Goal: Task Accomplishment & Management: Use online tool/utility

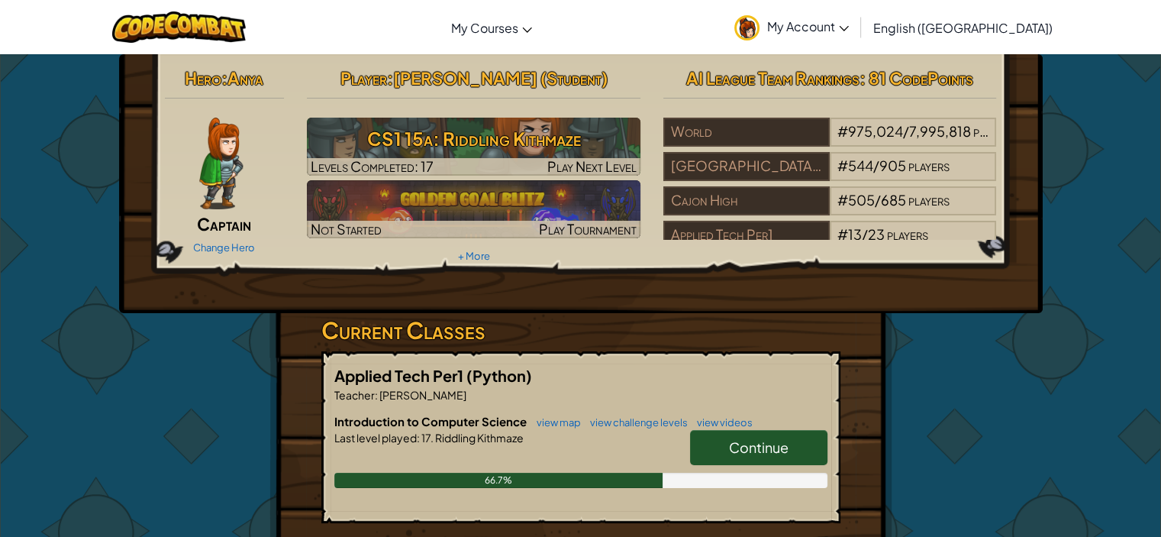
click at [766, 433] on link "Continue" at bounding box center [758, 447] width 137 height 35
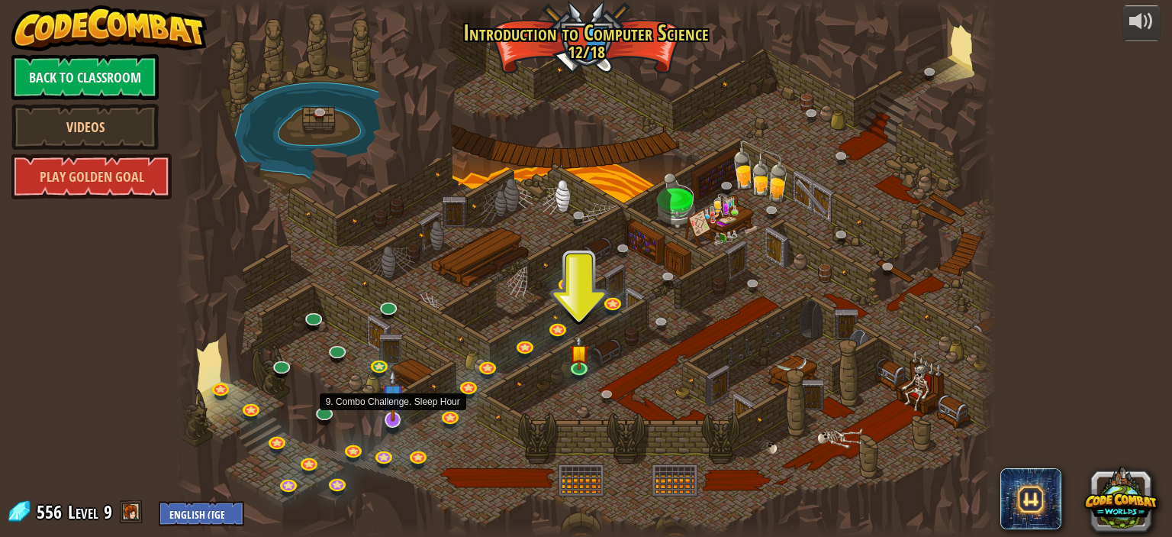
click at [392, 417] on img at bounding box center [393, 395] width 23 height 52
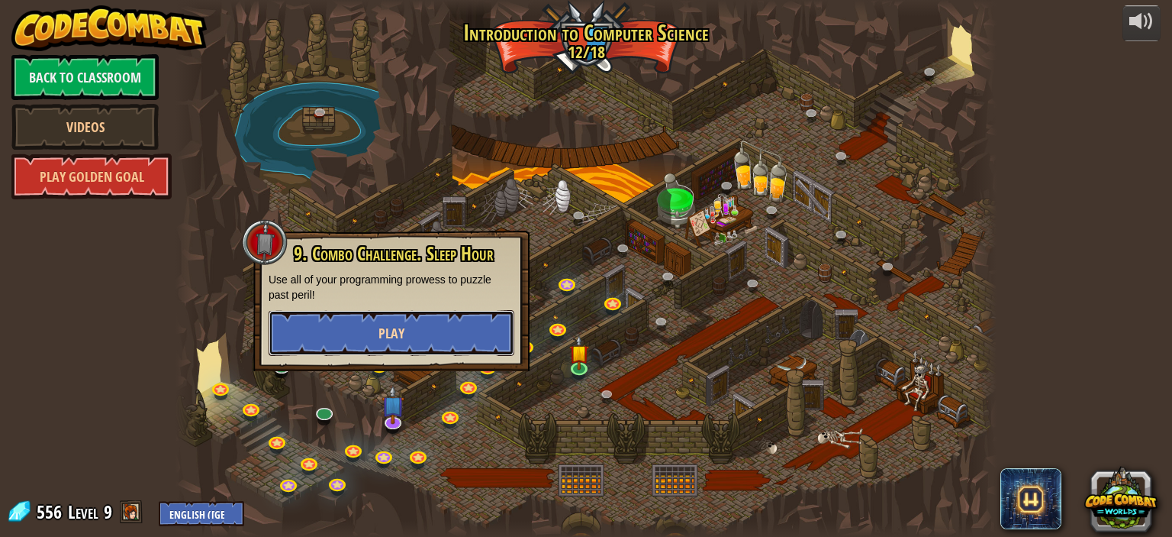
click at [405, 342] on button "Play" at bounding box center [392, 333] width 246 height 46
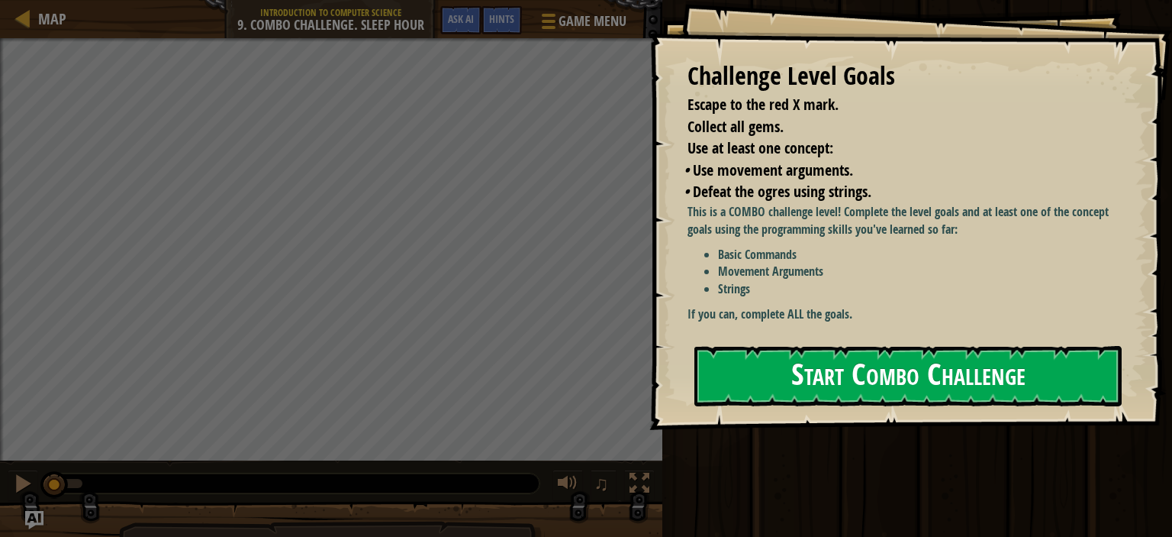
click at [797, 372] on button "Start Combo Challenge" at bounding box center [908, 376] width 427 height 60
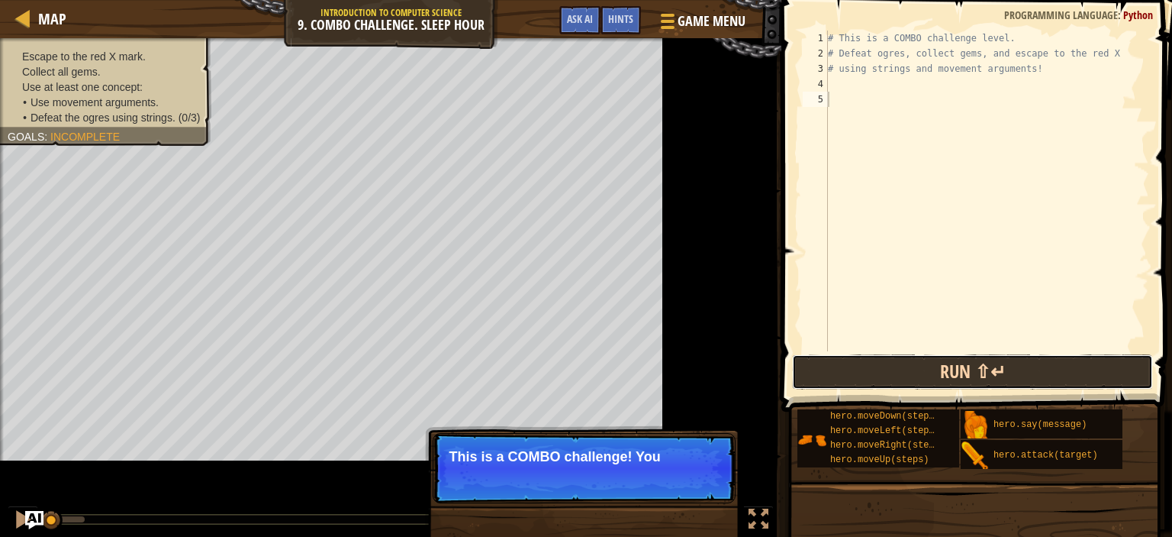
click at [792, 373] on button "Run ⇧↵" at bounding box center [972, 371] width 361 height 35
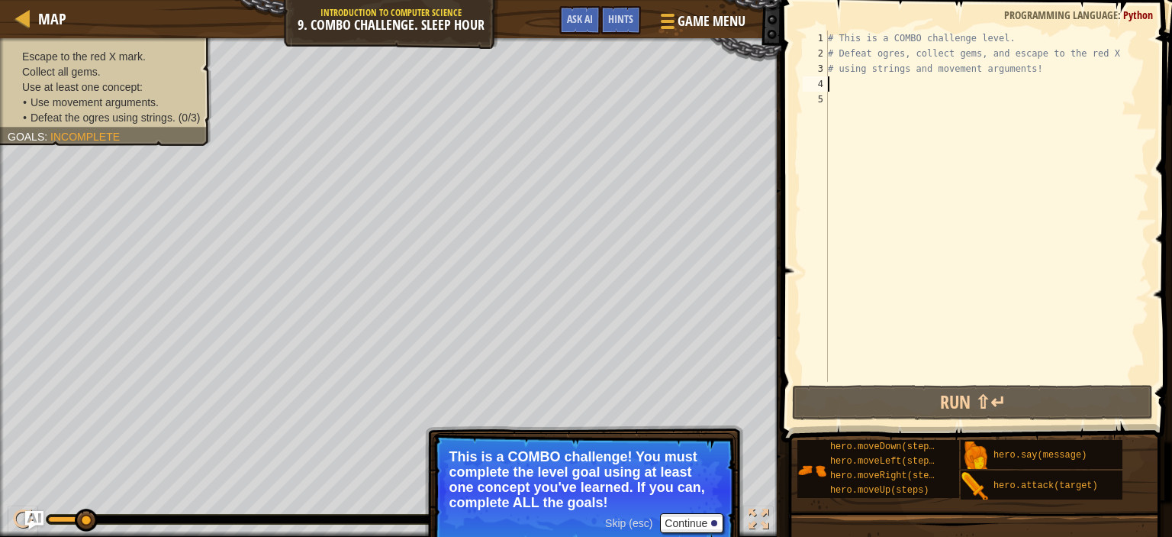
click at [839, 79] on div "# This is a COMBO challenge level. # Defeat [PERSON_NAME], collect gems, and es…" at bounding box center [987, 222] width 324 height 382
type textarea "h"
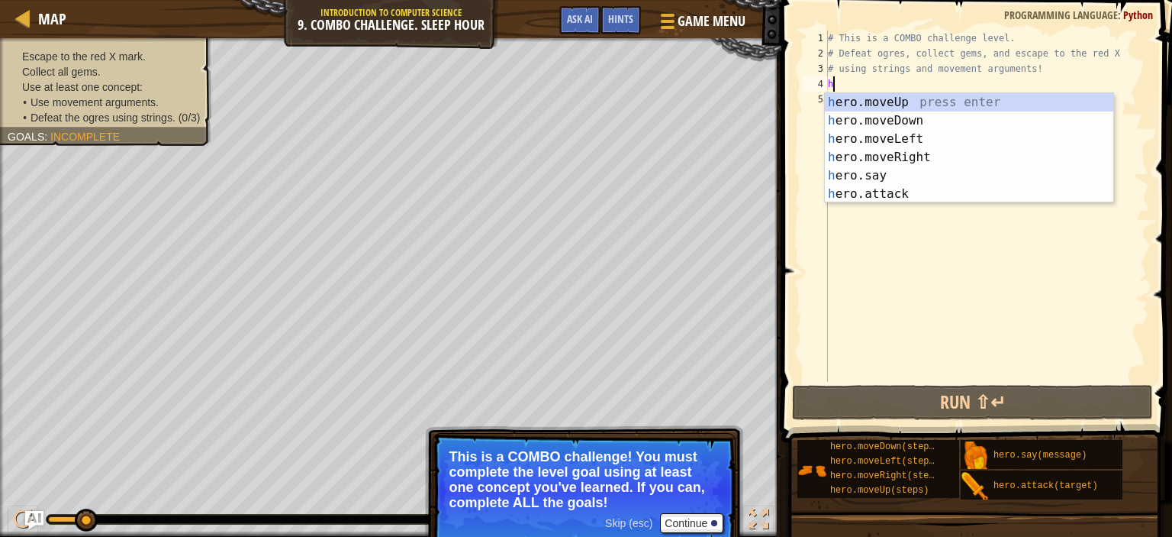
scroll to position [7, 0]
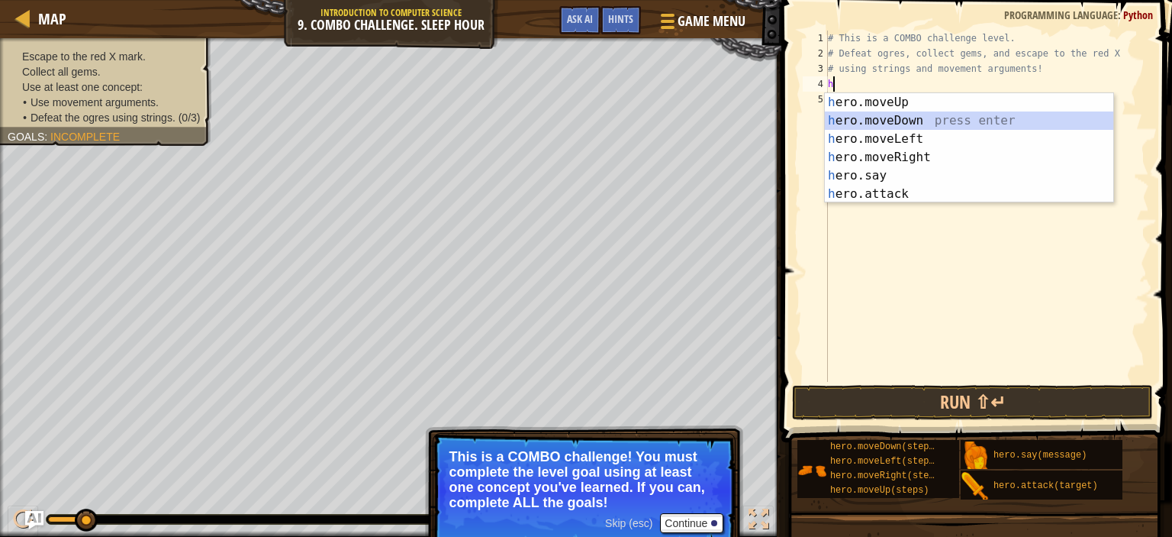
click at [885, 118] on div "h ero.moveUp press enter h ero.moveDown press enter h ero.moveLeft press enter …" at bounding box center [969, 166] width 289 height 147
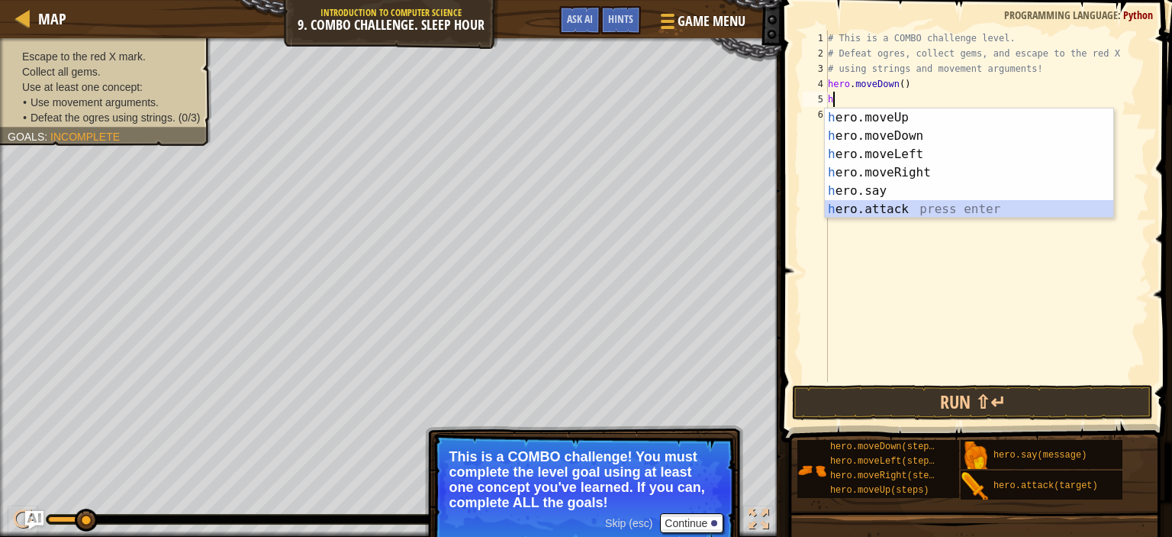
click at [895, 209] on div "h ero.moveUp press enter h ero.moveDown press enter h ero.moveLeft press enter …" at bounding box center [969, 181] width 289 height 147
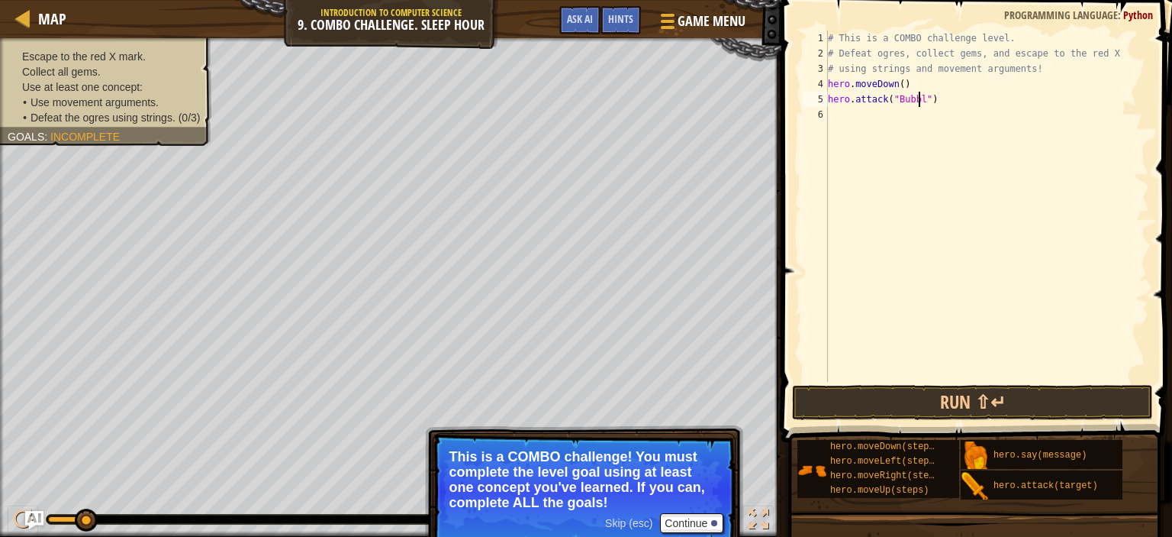
scroll to position [7, 7]
type textarea "hero.attack("Bubble")"
click at [890, 386] on button "Run ⇧↵" at bounding box center [972, 402] width 361 height 35
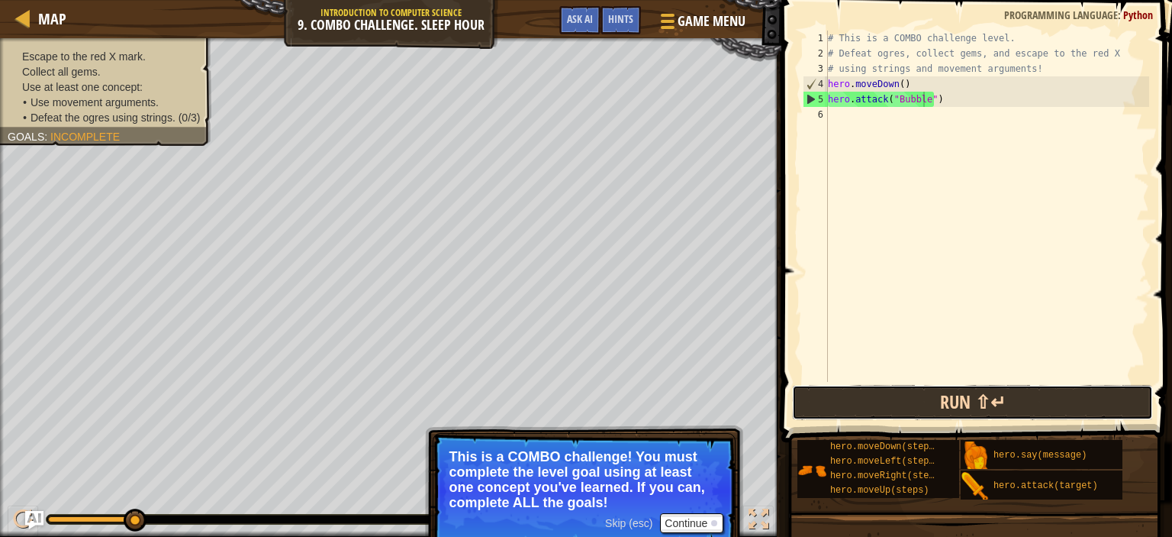
click at [866, 398] on button "Run ⇧↵" at bounding box center [972, 402] width 361 height 35
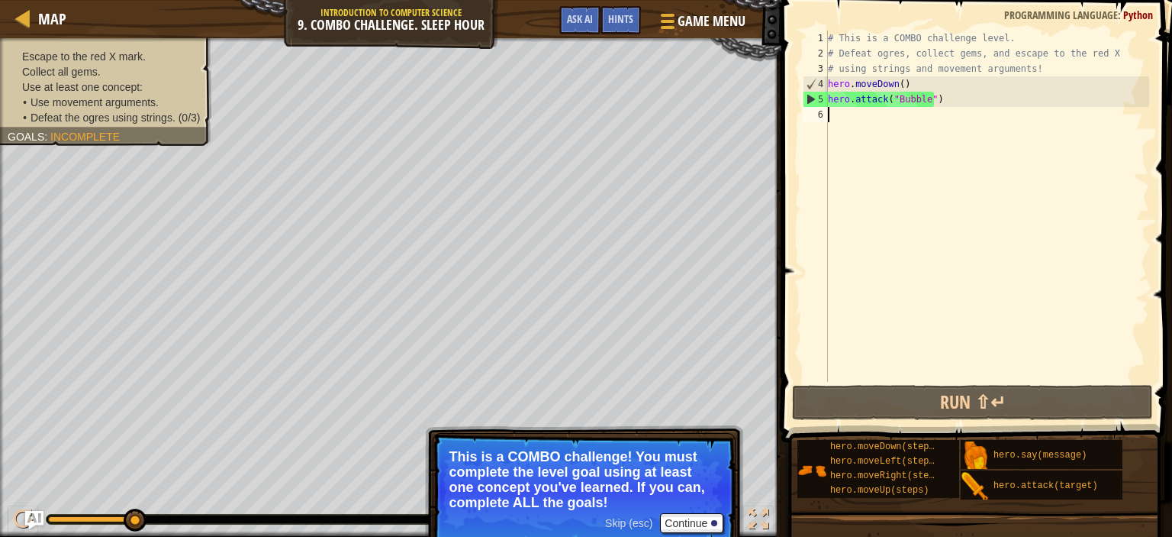
click at [872, 122] on div "# This is a COMBO challenge level. # Defeat [PERSON_NAME], collect gems, and es…" at bounding box center [987, 222] width 324 height 382
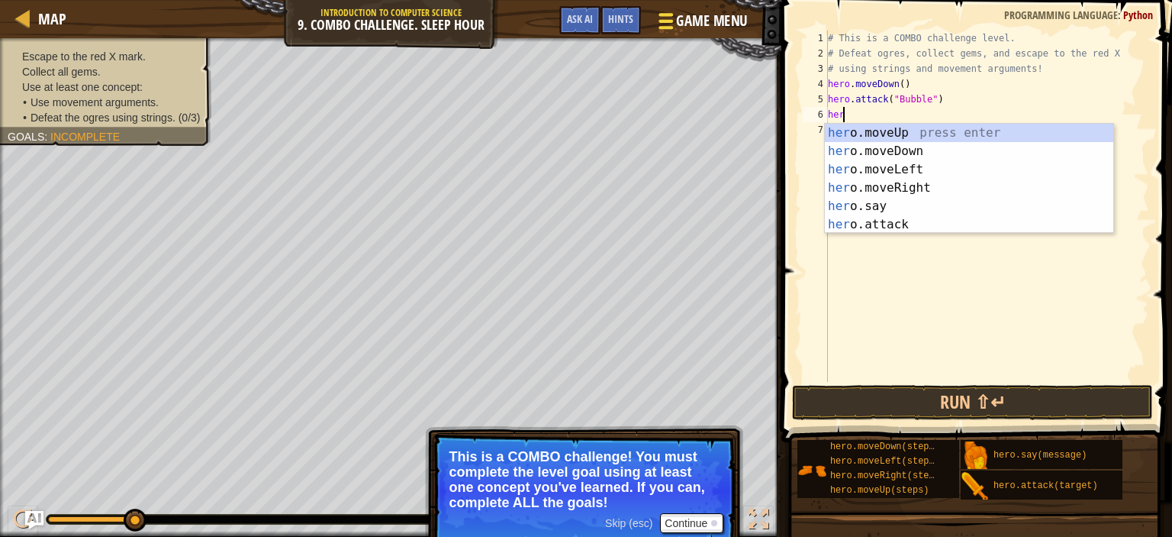
type textarea "her"
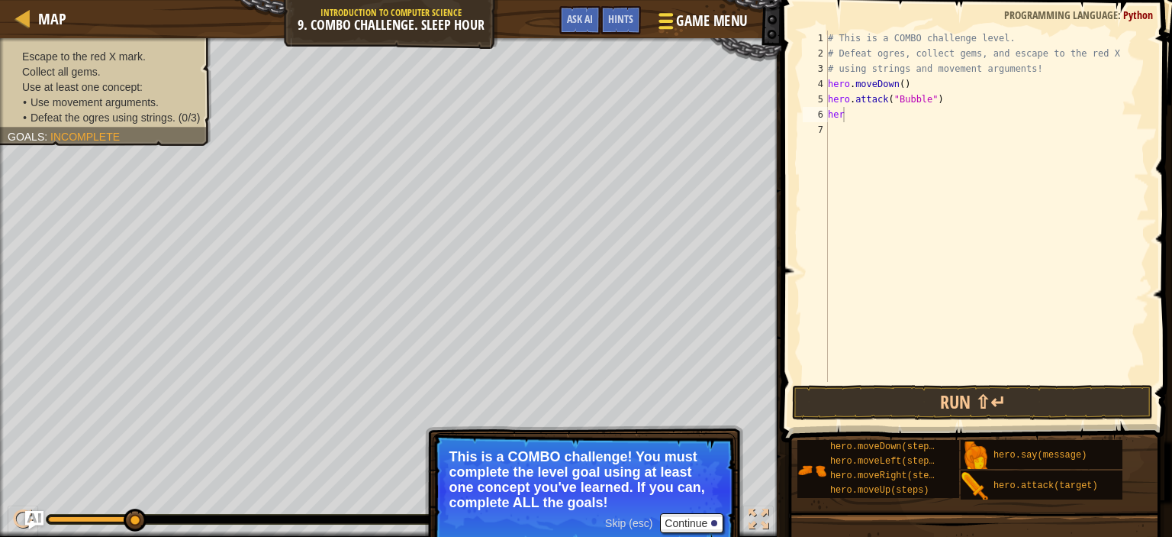
click at [705, 18] on span "Game Menu" at bounding box center [712, 21] width 71 height 21
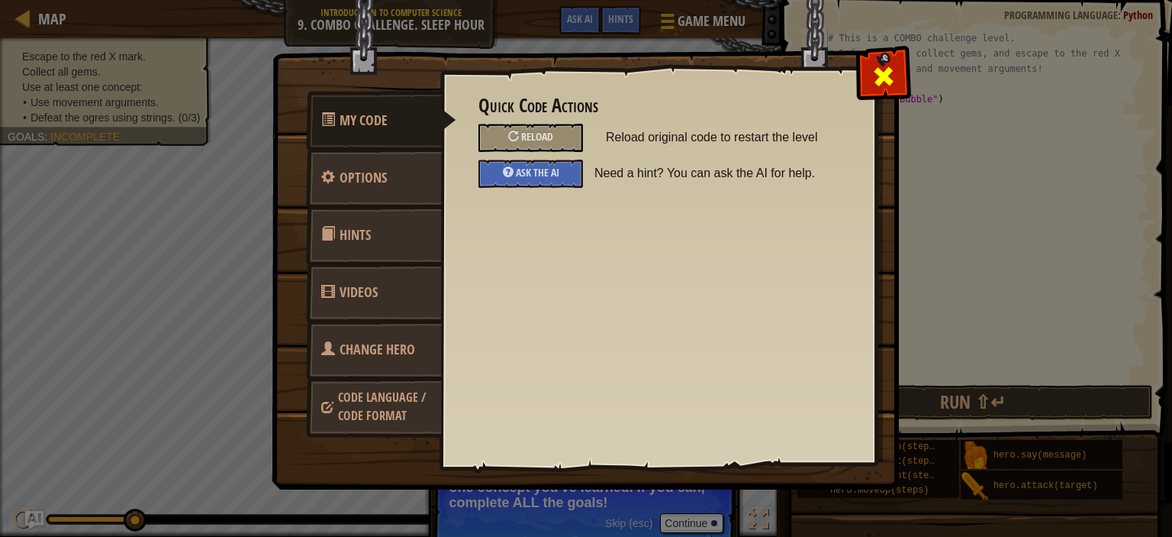
click at [871, 76] on div at bounding box center [883, 73] width 48 height 48
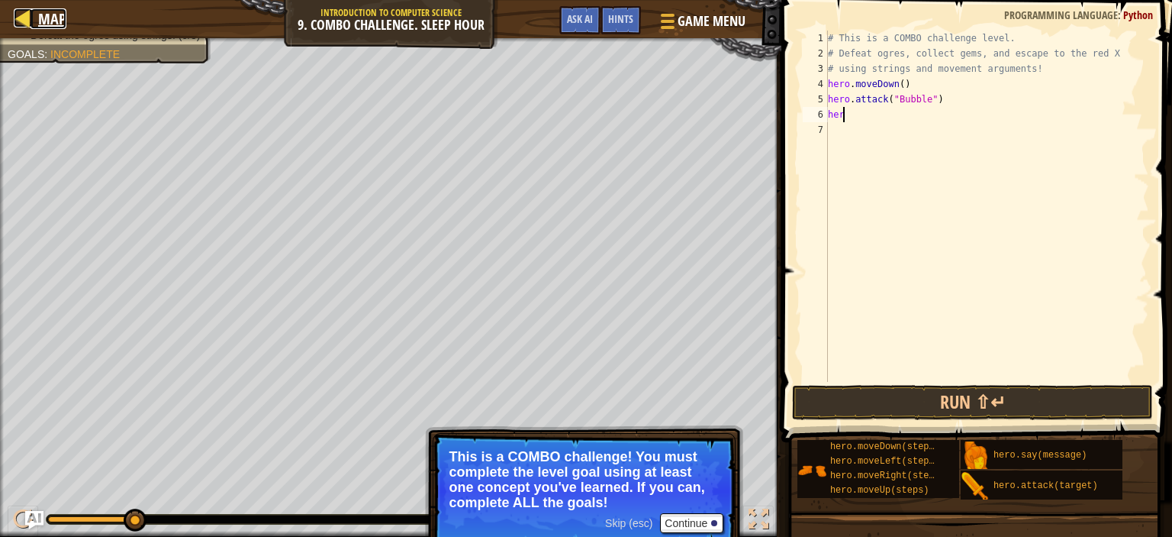
click at [37, 15] on link "Map" at bounding box center [49, 18] width 36 height 21
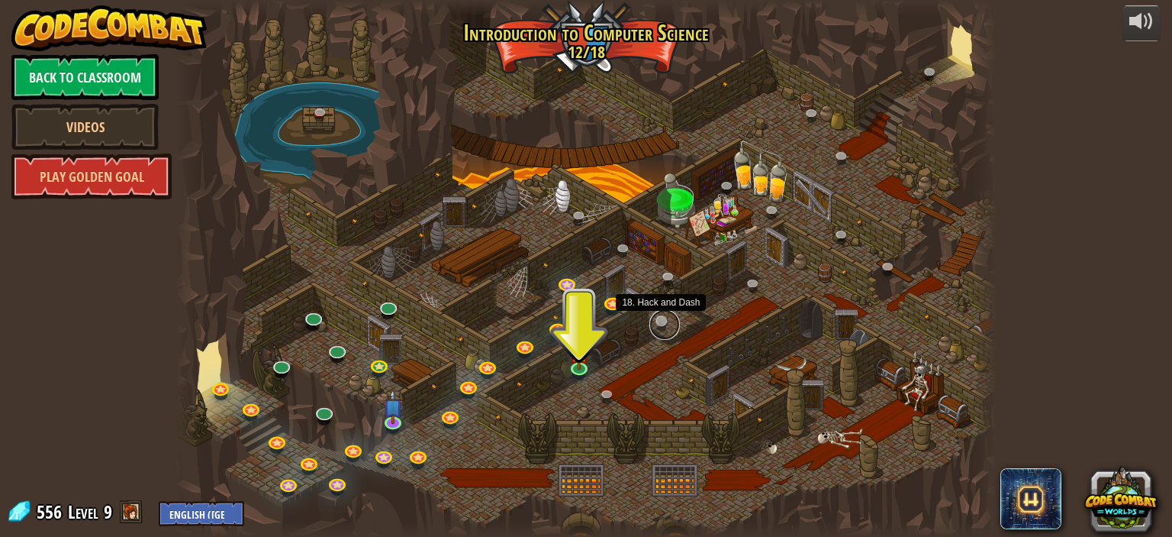
click at [656, 320] on link at bounding box center [665, 324] width 31 height 31
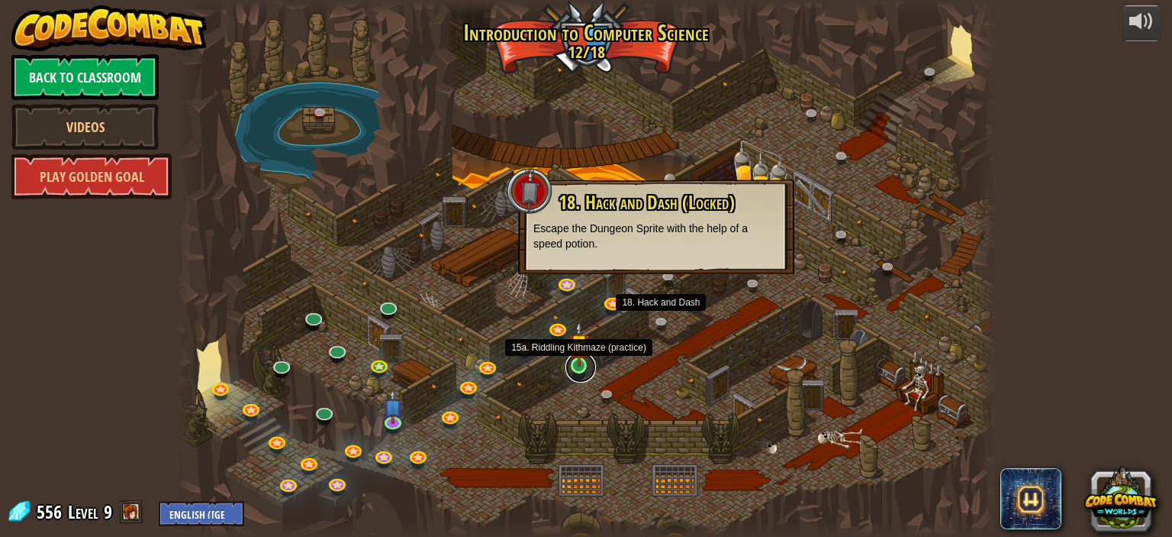
click at [574, 366] on link at bounding box center [581, 367] width 31 height 31
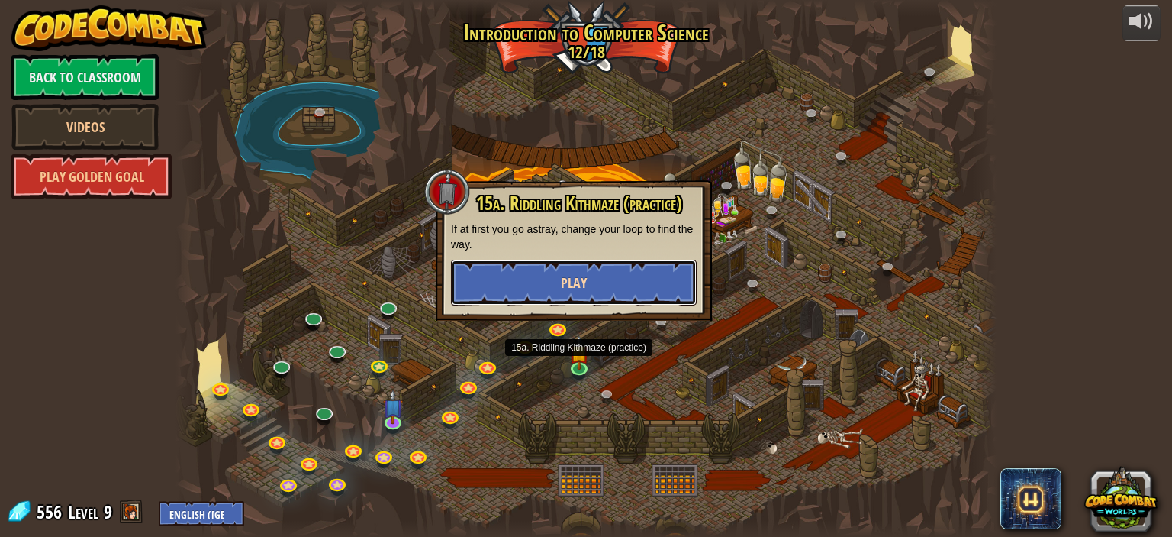
click at [598, 285] on button "Play" at bounding box center [574, 283] width 246 height 46
